Goal: Task Accomplishment & Management: Use online tool/utility

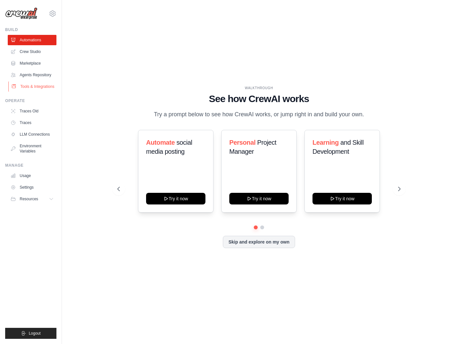
click at [36, 88] on link "Tools & Integrations" at bounding box center [32, 86] width 49 height 10
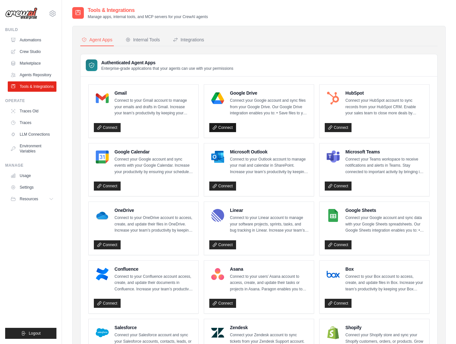
click at [224, 128] on link "Connect" at bounding box center [222, 127] width 27 height 9
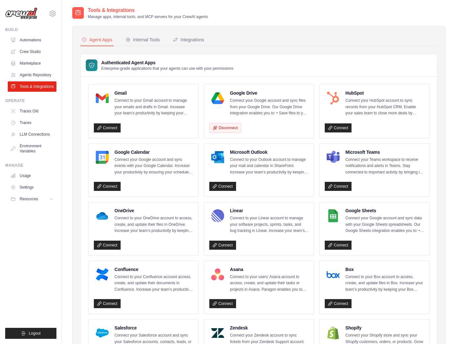
click at [297, 109] on p "Connect your Google account and sync files from your Google Drive. Our Google D…" at bounding box center [269, 106] width 79 height 19
click at [254, 99] on p "Connect your Google account and sync files from your Google Drive. Our Google D…" at bounding box center [269, 106] width 79 height 19
click at [245, 93] on h4 "Google Drive" at bounding box center [269, 93] width 79 height 6
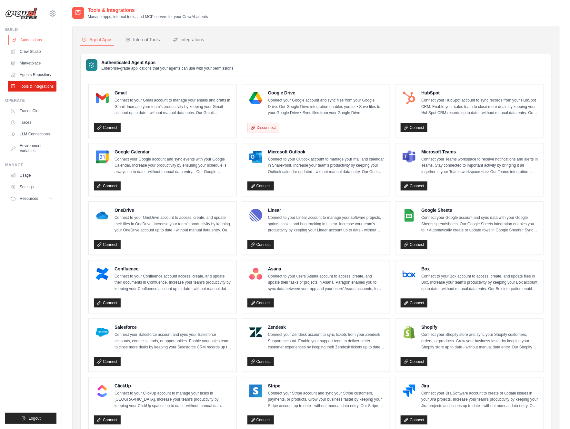
click at [36, 35] on link "Automations" at bounding box center [32, 40] width 49 height 10
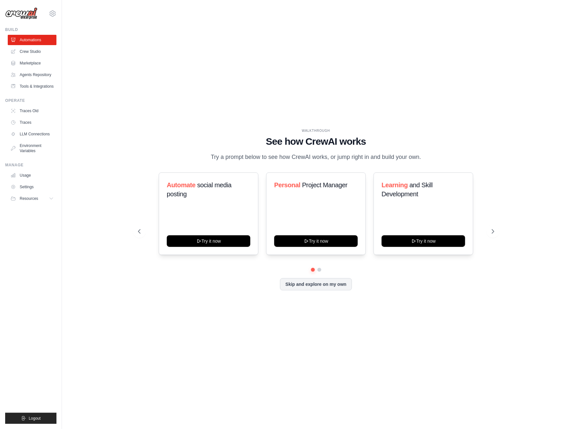
click at [38, 38] on link "Automations" at bounding box center [32, 40] width 49 height 10
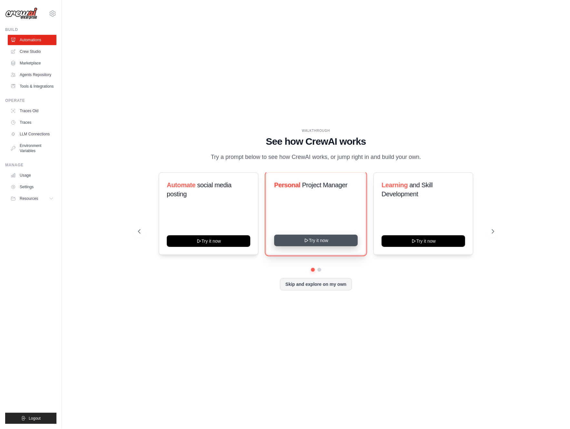
click at [323, 243] on button "Try it now" at bounding box center [316, 241] width 84 height 12
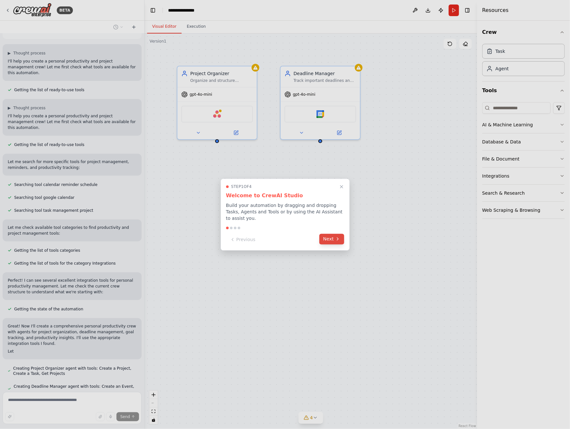
scroll to position [41, 0]
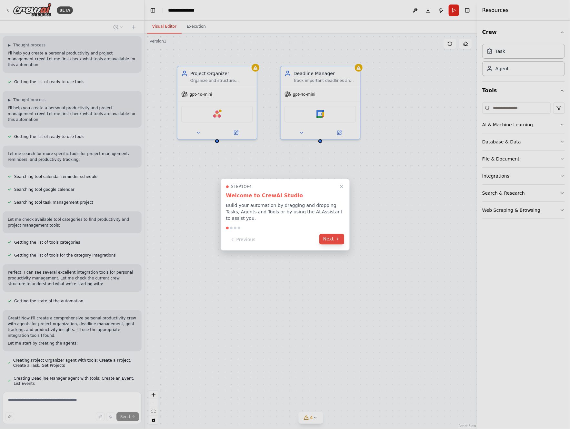
click at [326, 239] on button "Next" at bounding box center [331, 239] width 25 height 11
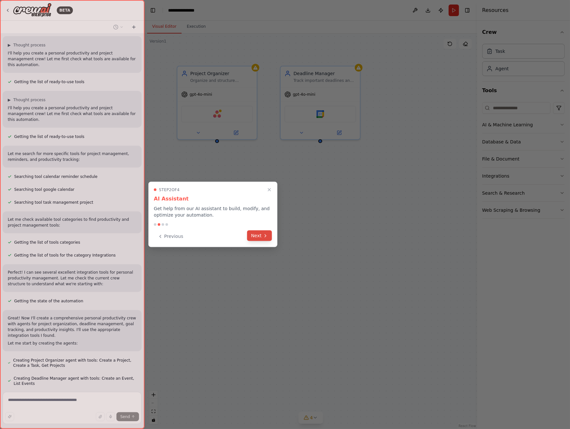
scroll to position [54, 0]
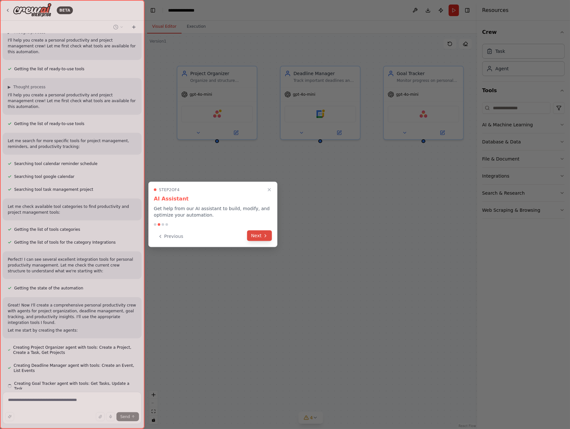
click at [265, 236] on icon at bounding box center [265, 236] width 1 height 3
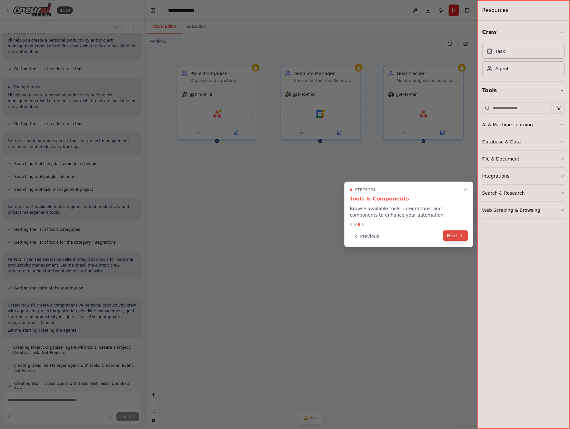
click at [448, 233] on button "Next" at bounding box center [455, 236] width 25 height 11
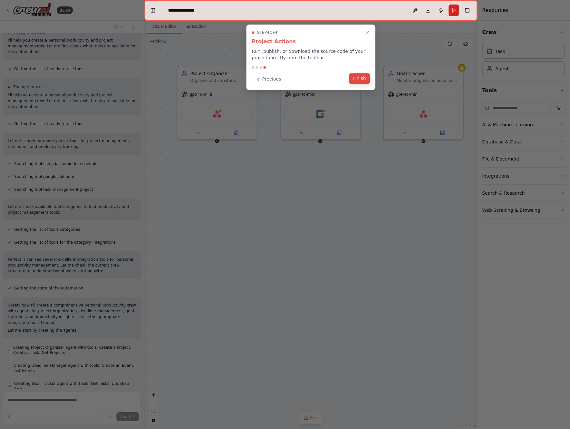
click at [360, 82] on button "Finish" at bounding box center [359, 78] width 21 height 11
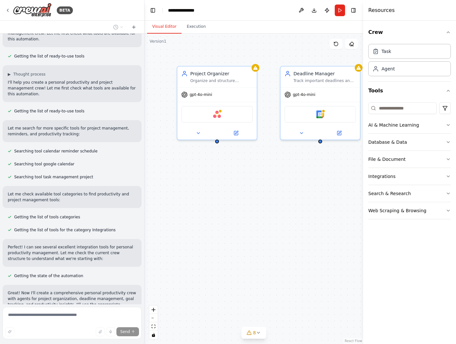
scroll to position [67, 0]
click at [265, 204] on div "Project Organizer Organize and structure personal projects using {project_manag…" at bounding box center [254, 189] width 219 height 310
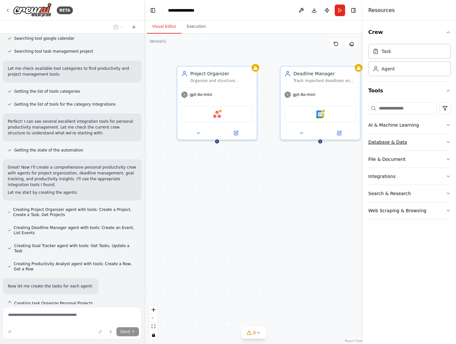
click at [434, 139] on button "Database & Data" at bounding box center [409, 142] width 83 height 17
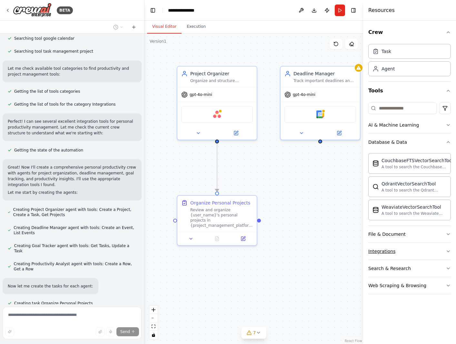
click at [409, 254] on button "Integrations" at bounding box center [409, 251] width 83 height 17
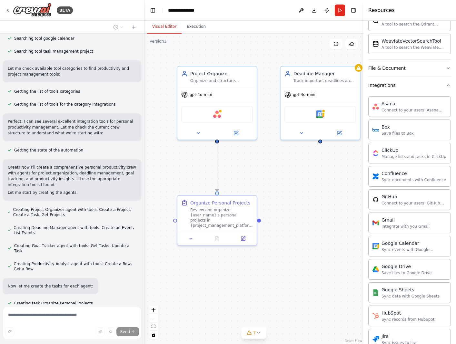
scroll to position [205, 0]
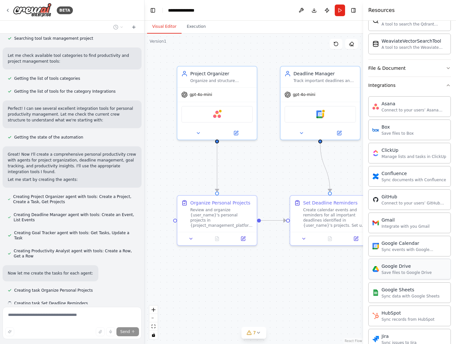
click at [408, 267] on div "Google Drive" at bounding box center [407, 266] width 50 height 6
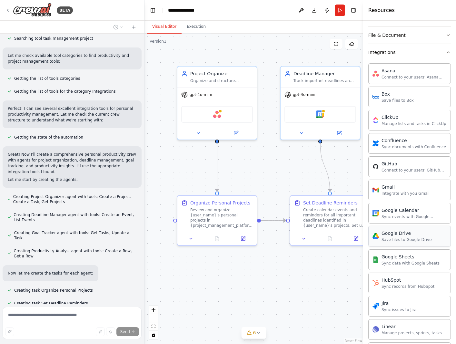
scroll to position [199, 0]
click at [395, 235] on div "Google Drive" at bounding box center [407, 232] width 50 height 6
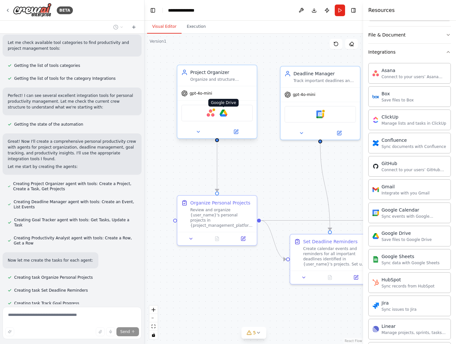
click at [224, 112] on img at bounding box center [224, 113] width 8 height 8
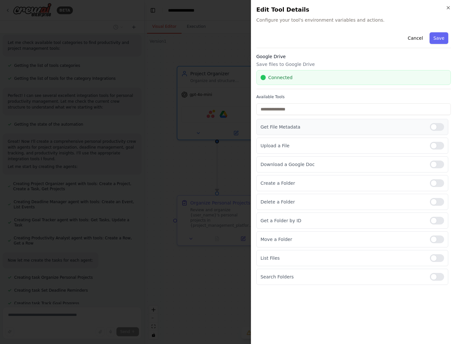
click at [438, 127] on div at bounding box center [437, 127] width 14 height 8
click at [440, 145] on div at bounding box center [437, 146] width 14 height 8
drag, startPoint x: 439, startPoint y: 157, endPoint x: 438, endPoint y: 170, distance: 12.3
click at [439, 162] on div "Download a Google Doc" at bounding box center [352, 164] width 192 height 16
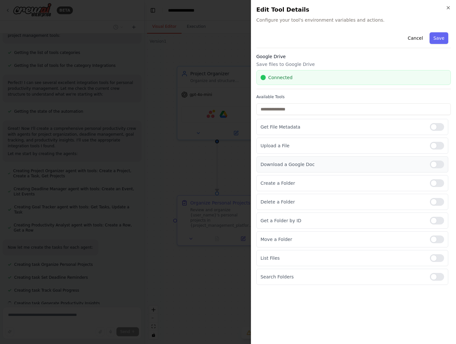
click at [440, 163] on div at bounding box center [437, 164] width 14 height 8
click at [436, 182] on div at bounding box center [437, 183] width 14 height 8
click at [432, 142] on label at bounding box center [437, 146] width 14 height 8
click at [431, 122] on div "Get File Metadata" at bounding box center [352, 127] width 192 height 16
click at [440, 203] on div at bounding box center [437, 202] width 14 height 8
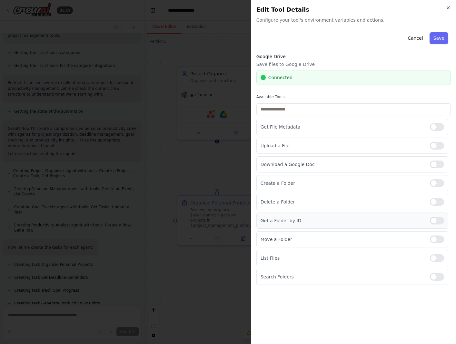
click at [440, 219] on div at bounding box center [437, 220] width 14 height 8
click at [440, 235] on div at bounding box center [437, 239] width 14 height 8
click at [435, 203] on div at bounding box center [437, 202] width 14 height 8
click at [437, 146] on div at bounding box center [437, 146] width 14 height 8
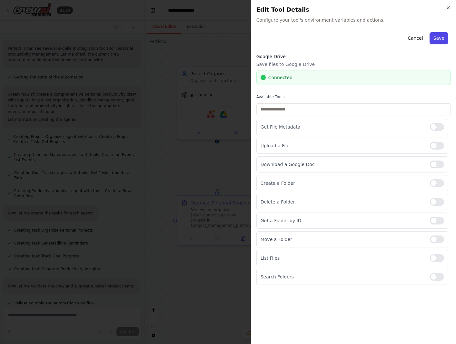
click at [444, 38] on button "Save" at bounding box center [439, 38] width 19 height 12
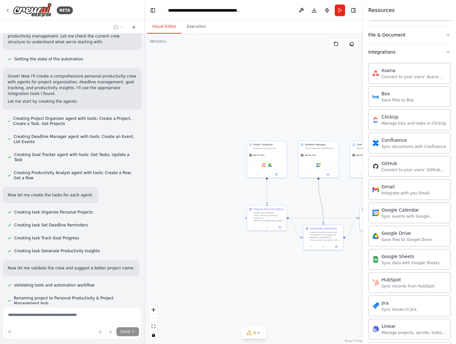
drag, startPoint x: 281, startPoint y: 184, endPoint x: 196, endPoint y: 176, distance: 84.6
click at [196, 176] on div ".deletable-edge-delete-btn { width: 20px; height: 20px; border: 0px solid #ffff…" at bounding box center [254, 189] width 219 height 310
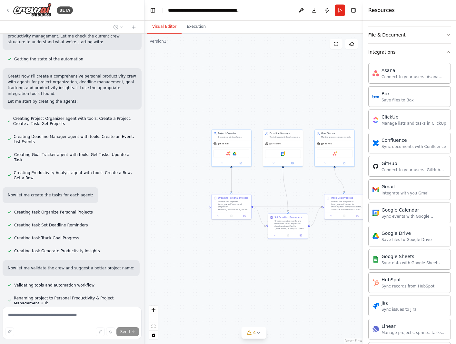
drag, startPoint x: 237, startPoint y: 182, endPoint x: 205, endPoint y: 172, distance: 34.0
click at [205, 172] on div ".deletable-edge-delete-btn { width: 20px; height: 20px; border: 0px solid #ffff…" at bounding box center [254, 189] width 219 height 310
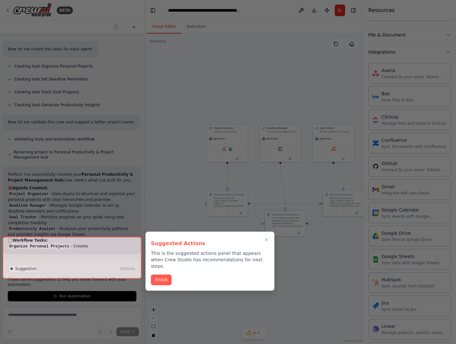
click at [170, 278] on div "Finish" at bounding box center [210, 279] width 118 height 11
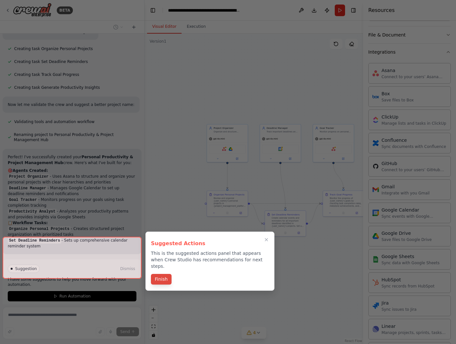
click at [164, 277] on button "Finish" at bounding box center [161, 279] width 21 height 11
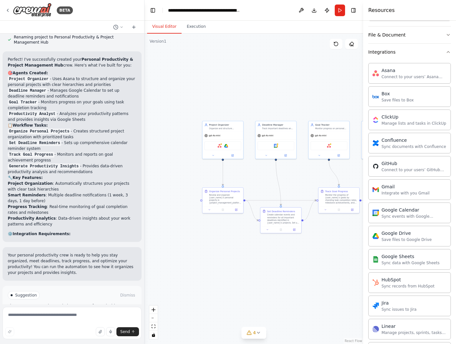
drag, startPoint x: 283, startPoint y: 258, endPoint x: 269, endPoint y: 245, distance: 18.7
click at [270, 247] on div ".deletable-edge-delete-btn { width: 20px; height: 20px; border: 0px solid #ffff…" at bounding box center [254, 189] width 219 height 310
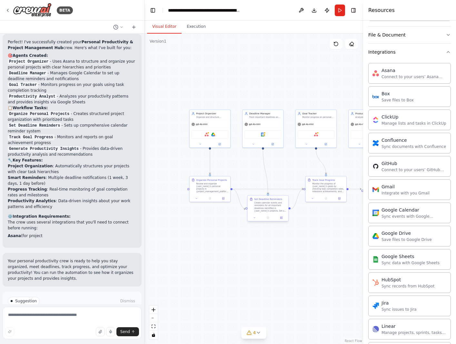
click at [257, 210] on div "Create calendar events and reminders for all important deadlines identified in …" at bounding box center [270, 206] width 32 height 11
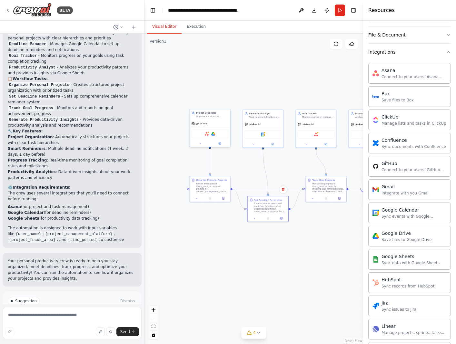
scroll to position [596, 0]
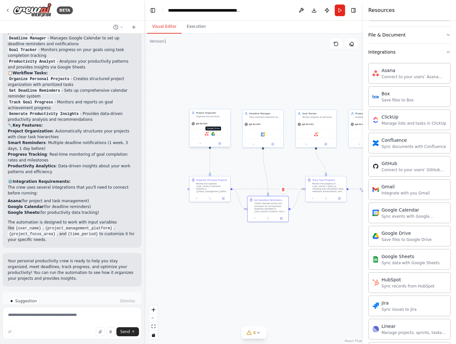
click at [212, 134] on img at bounding box center [213, 134] width 4 height 4
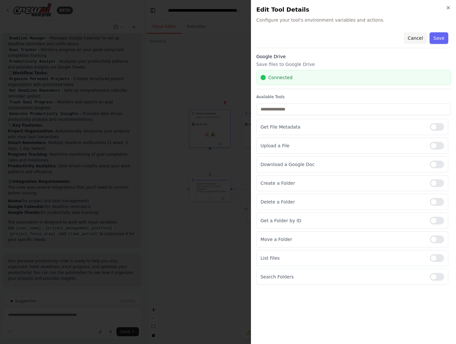
click at [417, 35] on button "Cancel" at bounding box center [415, 38] width 23 height 12
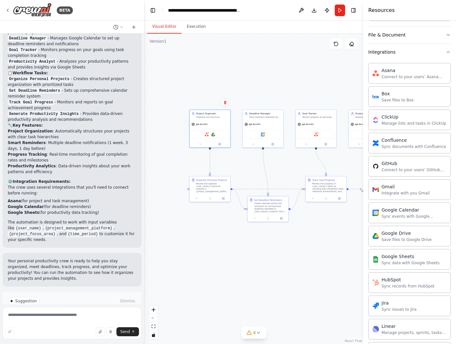
click at [111, 323] on button "Run Automation" at bounding box center [72, 328] width 129 height 10
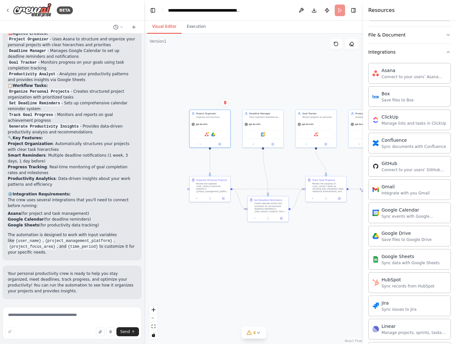
scroll to position [549, 0]
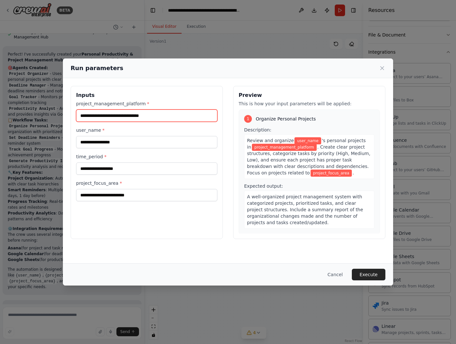
click at [153, 114] on input "project_management_platform *" at bounding box center [146, 115] width 141 height 12
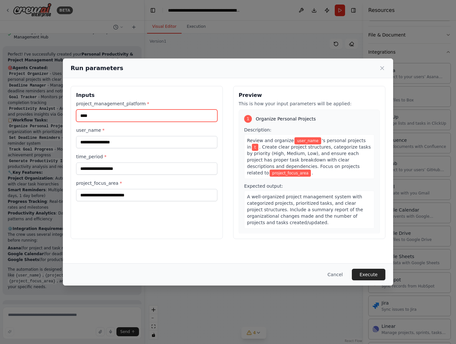
type input "****"
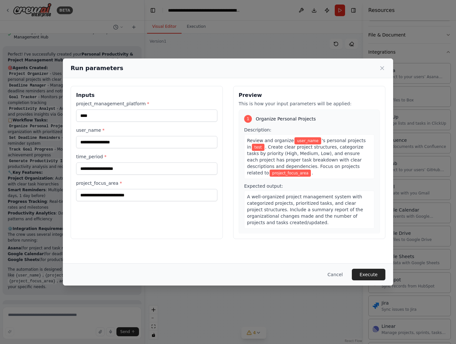
click at [157, 135] on div "user_name *" at bounding box center [146, 137] width 141 height 21
click at [159, 145] on input "user_name *" at bounding box center [146, 142] width 141 height 12
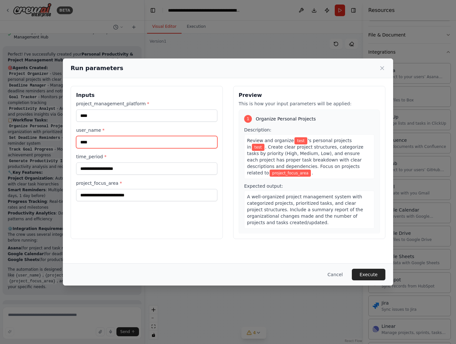
type input "****"
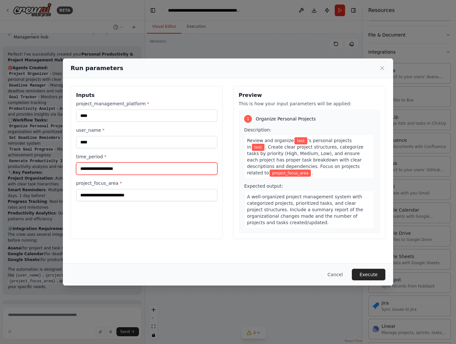
click at [167, 165] on input "time_period *" at bounding box center [146, 168] width 141 height 12
type input "****"
click at [166, 206] on div "Inputs project_management_platform * **** user_name * **** time_period * **** p…" at bounding box center [147, 162] width 152 height 153
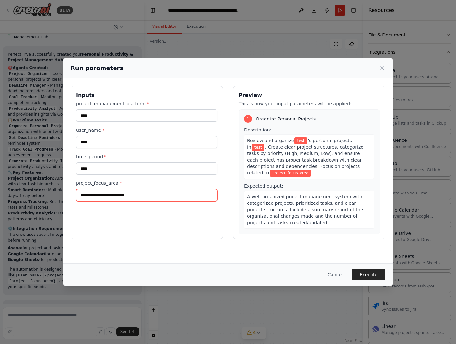
click at [170, 198] on input "project_focus_area *" at bounding box center [146, 195] width 141 height 12
type input "********"
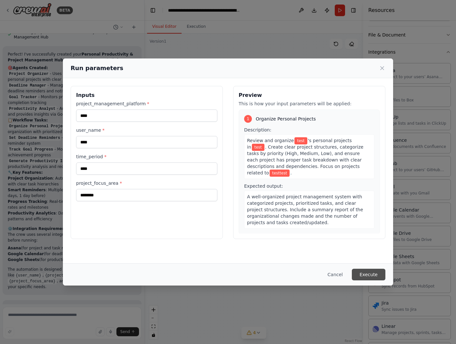
click at [380, 278] on button "Execute" at bounding box center [369, 274] width 34 height 12
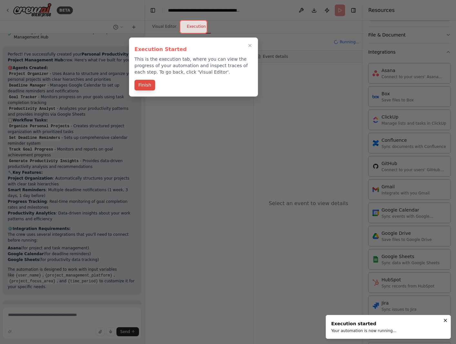
click at [147, 86] on button "Finish" at bounding box center [145, 85] width 21 height 11
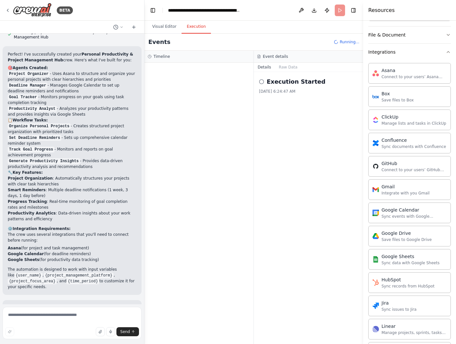
click at [289, 82] on h2 "Execution Started" at bounding box center [296, 81] width 59 height 9
click at [263, 77] on div "Execution Started" at bounding box center [308, 81] width 99 height 9
click at [263, 79] on icon at bounding box center [261, 81] width 5 height 5
click at [260, 82] on icon at bounding box center [261, 81] width 5 height 5
click at [276, 81] on h2 "Execution Started" at bounding box center [296, 81] width 59 height 9
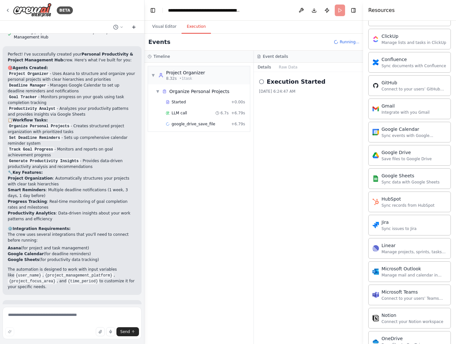
click at [136, 28] on icon at bounding box center [133, 27] width 5 height 5
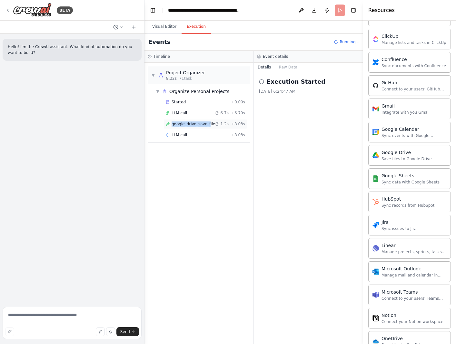
drag, startPoint x: 209, startPoint y: 125, endPoint x: 170, endPoint y: 128, distance: 38.5
click at [170, 128] on div "google_drive_save_file 1.2s + 8.03s" at bounding box center [206, 124] width 84 height 10
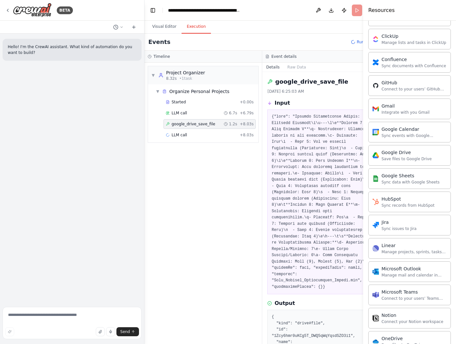
click at [231, 218] on div "▼ Project Organizer 8.32s • 1 task ▼ Organize Personal Projects Started + 0.00s…" at bounding box center [203, 203] width 117 height 281
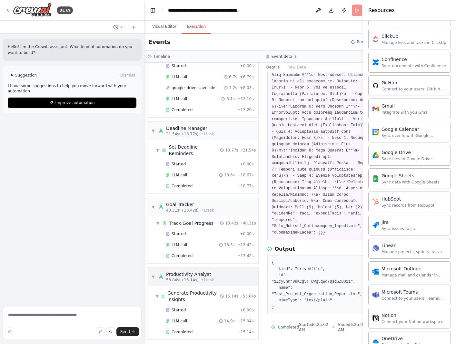
scroll to position [45, 0]
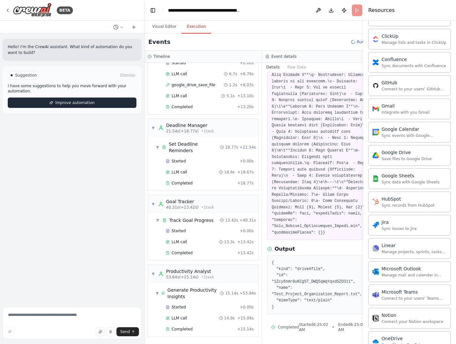
click at [100, 98] on button "Improve automation" at bounding box center [72, 102] width 129 height 10
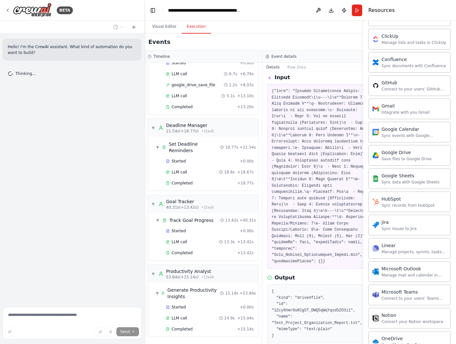
scroll to position [0, 0]
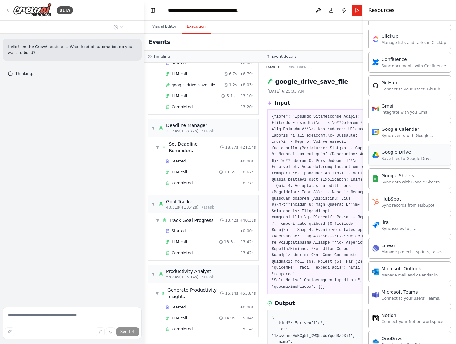
click at [404, 160] on div "Save files to Google Drive" at bounding box center [407, 158] width 50 height 5
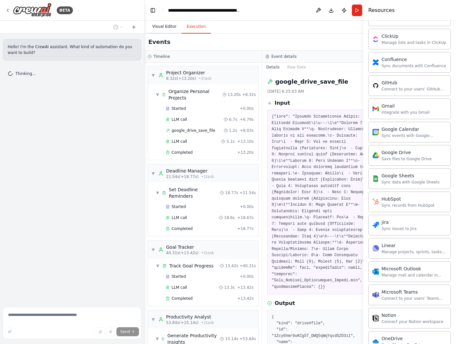
click at [156, 25] on button "Visual Editor" at bounding box center [164, 27] width 35 height 14
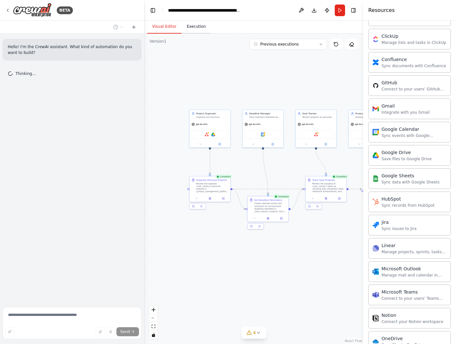
click at [205, 22] on button "Execution" at bounding box center [196, 27] width 29 height 14
click at [155, 28] on button "Visual Editor" at bounding box center [164, 27] width 35 height 14
click at [223, 139] on div "Asana Google Drive" at bounding box center [210, 133] width 41 height 13
click at [207, 134] on img at bounding box center [207, 134] width 4 height 4
click at [214, 133] on img at bounding box center [213, 134] width 4 height 4
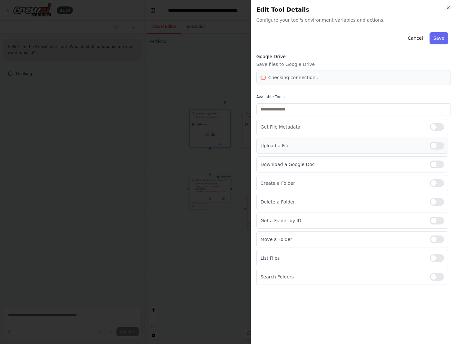
click at [437, 145] on div at bounding box center [437, 146] width 14 height 8
click at [441, 151] on div "Upload a File" at bounding box center [352, 145] width 192 height 16
click at [434, 263] on div "List Files" at bounding box center [352, 258] width 192 height 16
click at [435, 253] on div "List Files" at bounding box center [352, 258] width 192 height 16
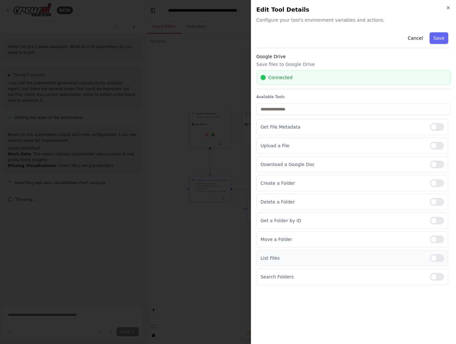
click at [438, 258] on div at bounding box center [437, 258] width 14 height 8
click at [441, 260] on div at bounding box center [437, 258] width 14 height 8
click at [438, 33] on button "Save" at bounding box center [439, 38] width 19 height 12
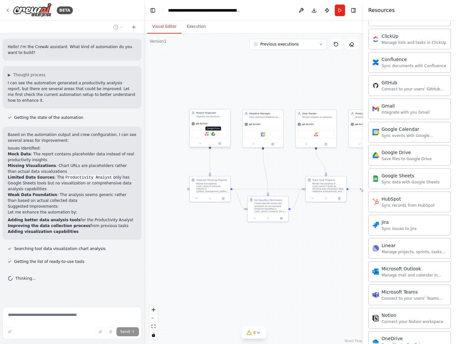
click at [212, 134] on img at bounding box center [213, 134] width 4 height 4
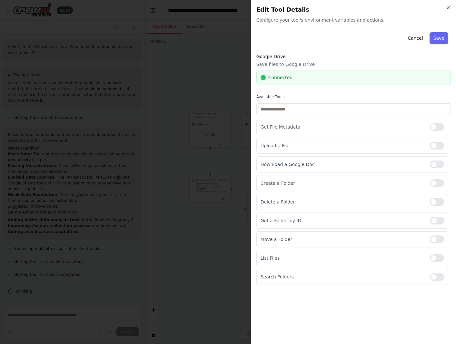
click at [452, 11] on div "Close Edit Tool Details Configure your tool's environment variables and actions…" at bounding box center [353, 172] width 205 height 344
click at [450, 8] on icon "button" at bounding box center [448, 7] width 5 height 5
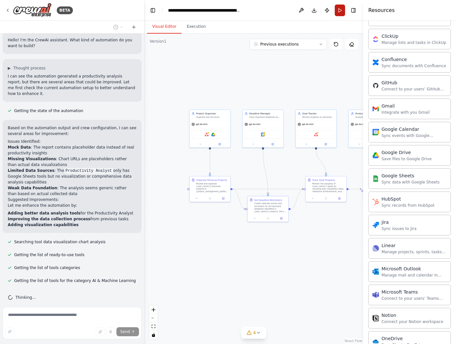
click at [341, 11] on button "Run" at bounding box center [340, 11] width 10 height 12
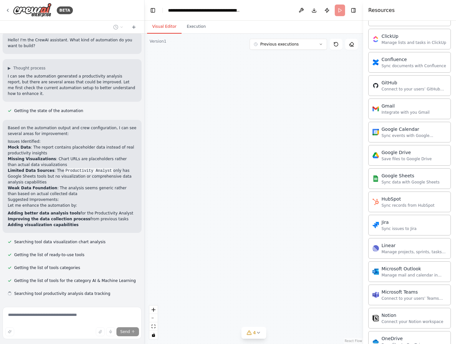
scroll to position [20, 0]
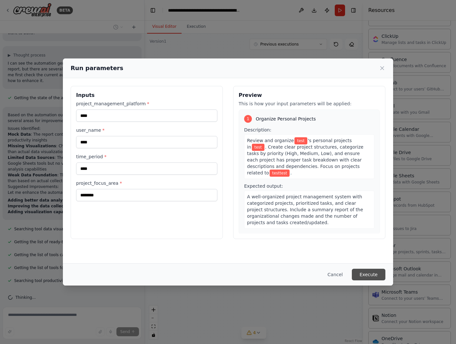
click at [379, 275] on button "Execute" at bounding box center [369, 274] width 34 height 12
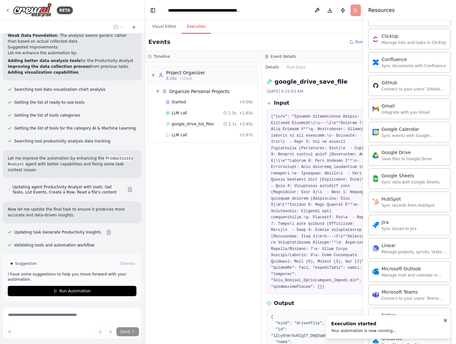
scroll to position [171, 0]
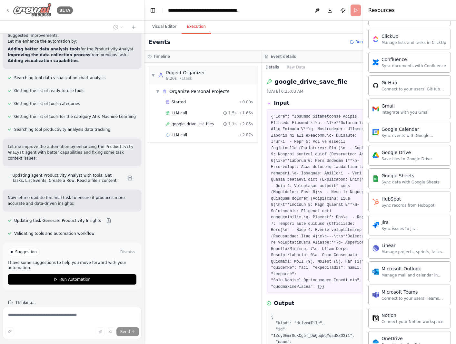
click at [42, 8] on img at bounding box center [32, 10] width 39 height 15
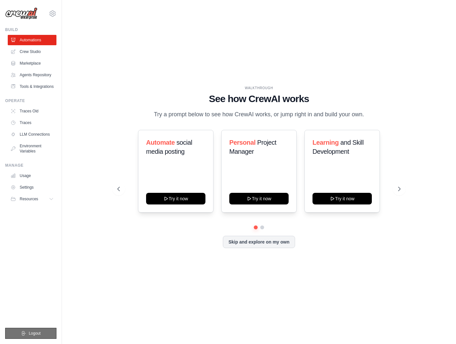
click at [32, 337] on button "Logout" at bounding box center [30, 332] width 51 height 11
click at [33, 333] on span "Logout" at bounding box center [35, 332] width 12 height 5
